Goal: Share content: Share content

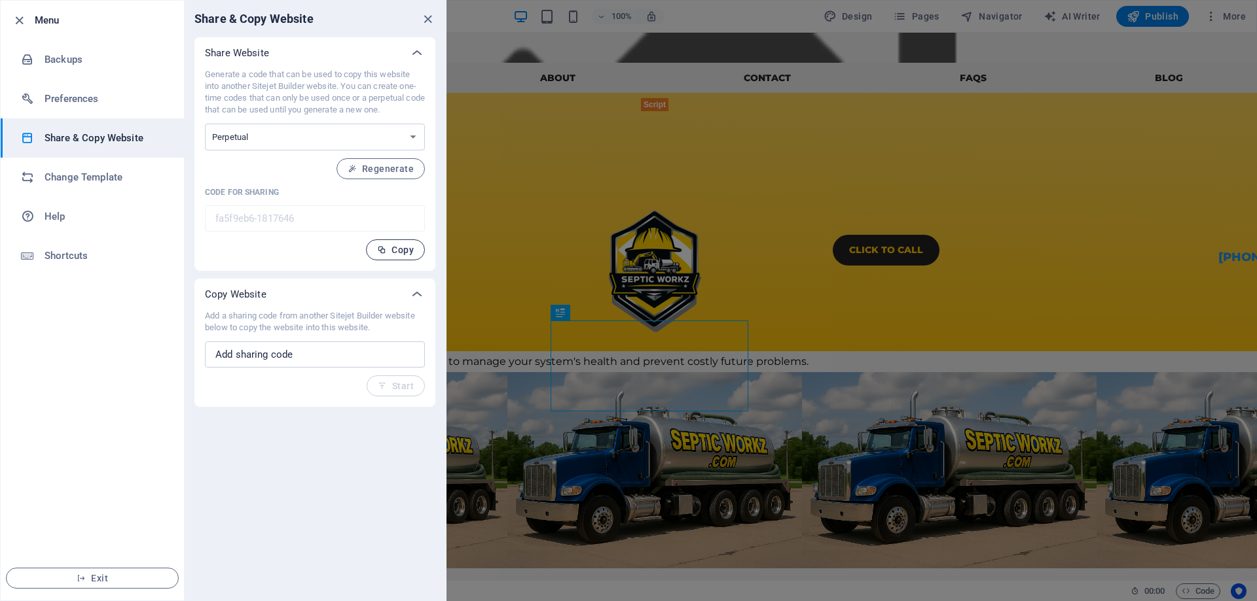
paste input "1b904b95-2075803"
type input "1b904b95-2075803"
